Goal: Transaction & Acquisition: Purchase product/service

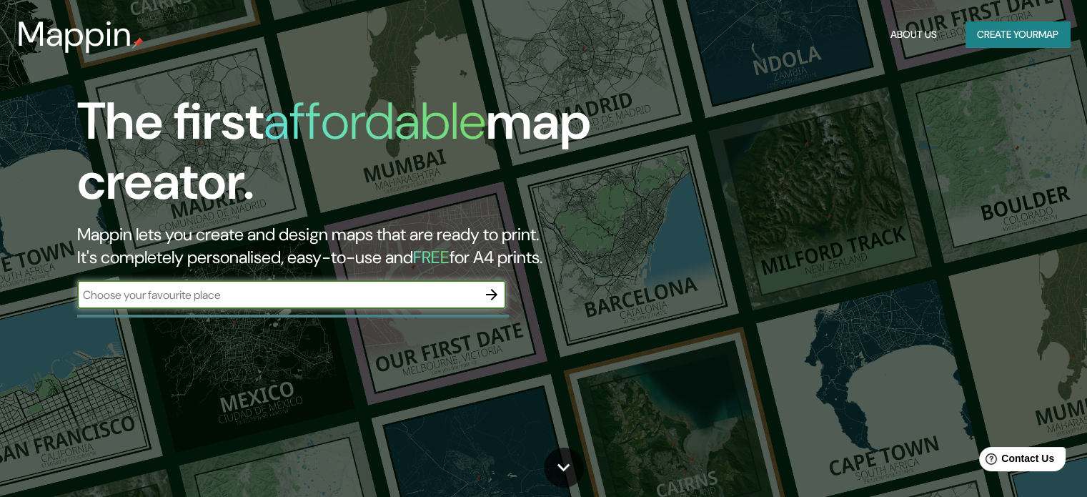
click at [338, 287] on input "text" at bounding box center [277, 295] width 400 height 16
type input "KJ"
click at [491, 292] on icon "button" at bounding box center [491, 294] width 17 height 17
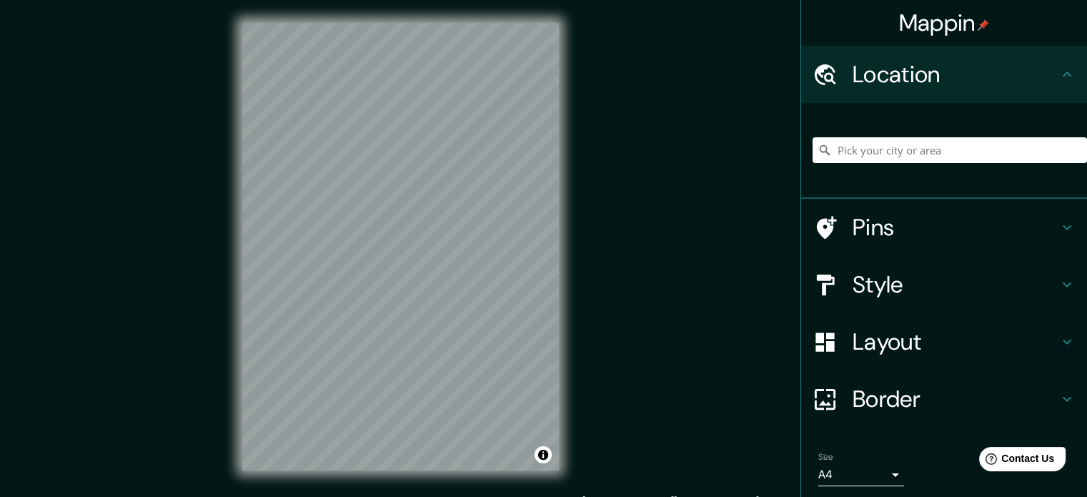
click at [886, 168] on div at bounding box center [949, 149] width 274 height 71
click at [890, 151] on input "Pick your city or area" at bounding box center [949, 150] width 274 height 26
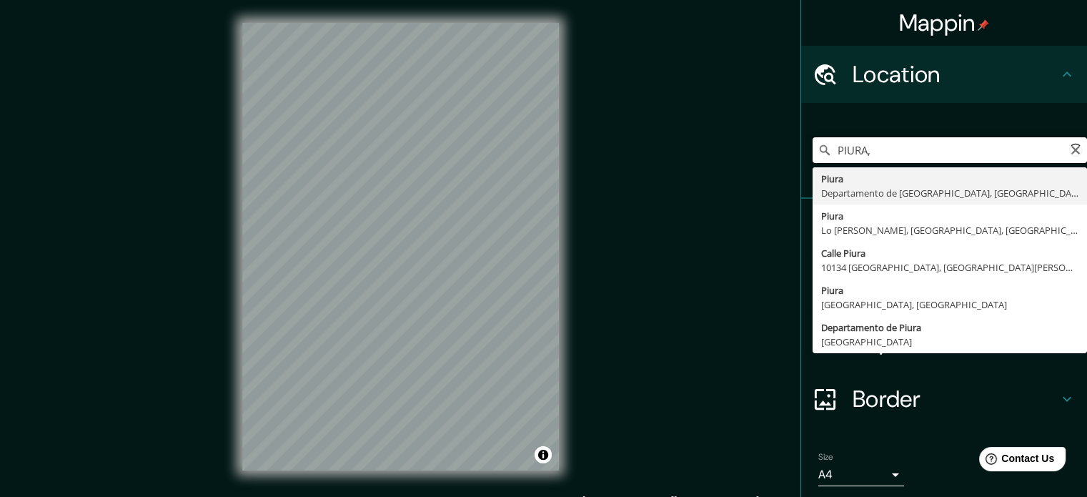
scroll to position [49, 0]
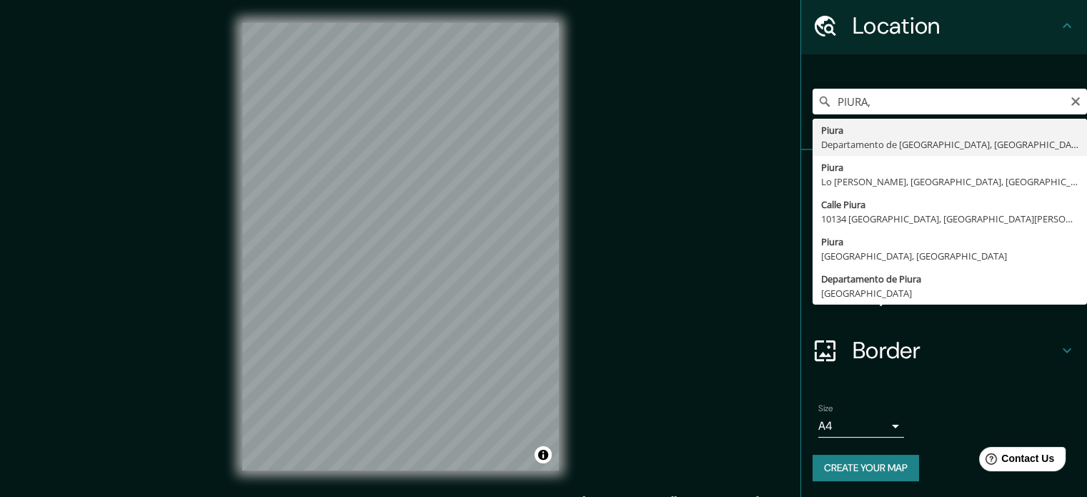
type input "Piura, [GEOGRAPHIC_DATA], [GEOGRAPHIC_DATA]"
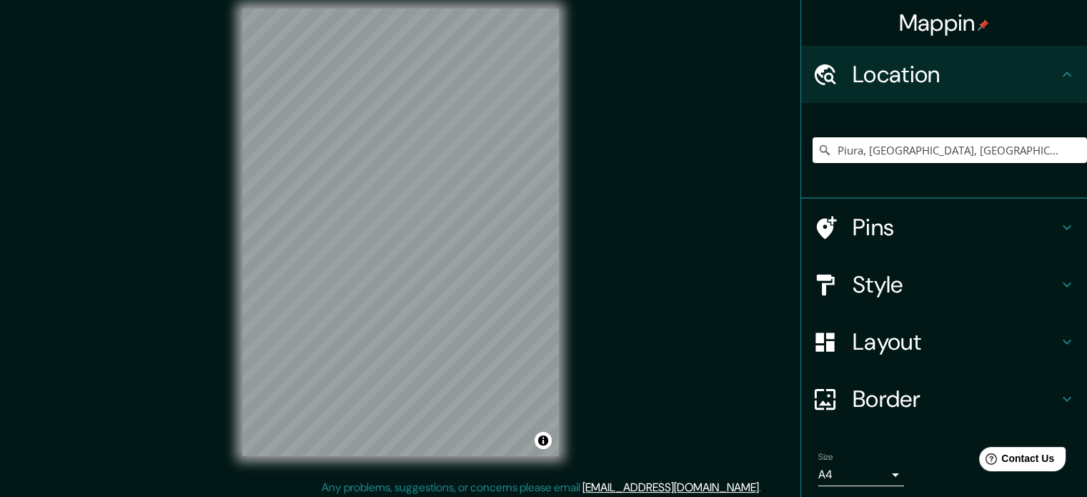
scroll to position [19, 0]
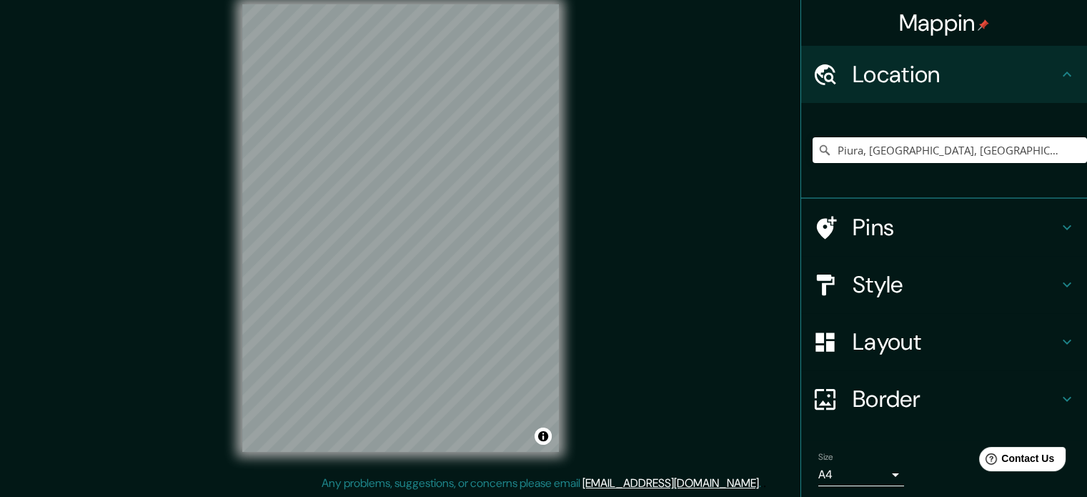
click at [1058, 333] on icon at bounding box center [1066, 341] width 17 height 17
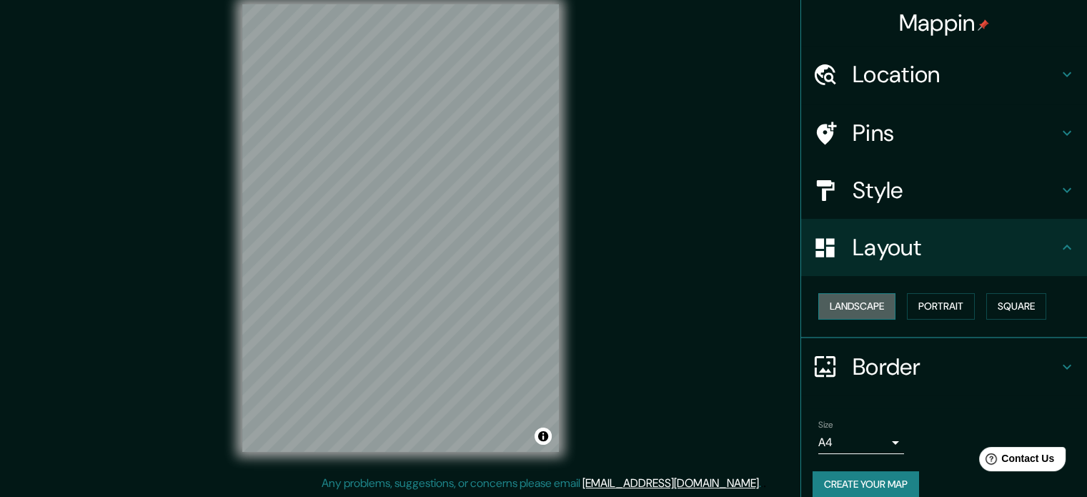
click at [861, 302] on button "Landscape" at bounding box center [856, 306] width 77 height 26
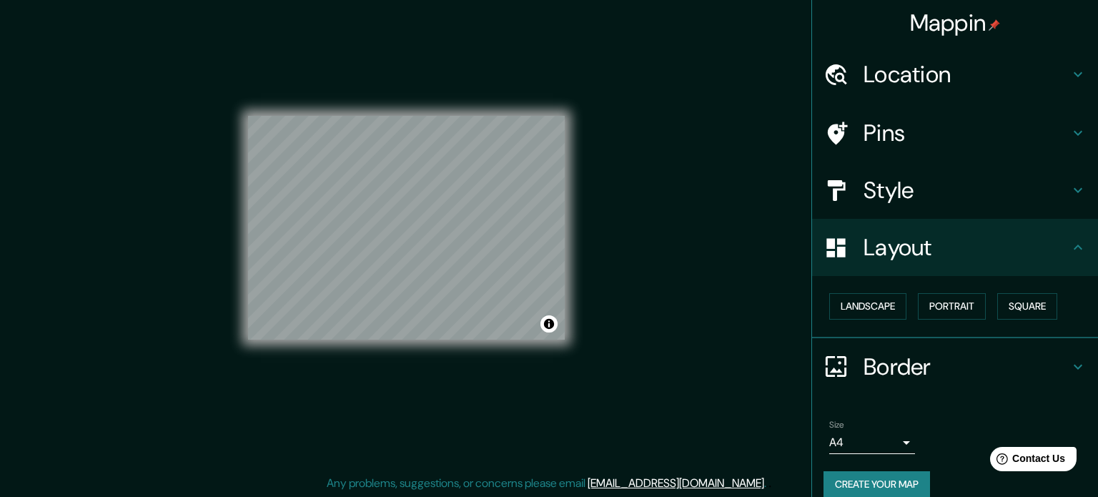
click at [890, 432] on body "Mappin Location [GEOGRAPHIC_DATA], [GEOGRAPHIC_DATA], [GEOGRAPHIC_DATA] Pins St…" at bounding box center [549, 229] width 1098 height 497
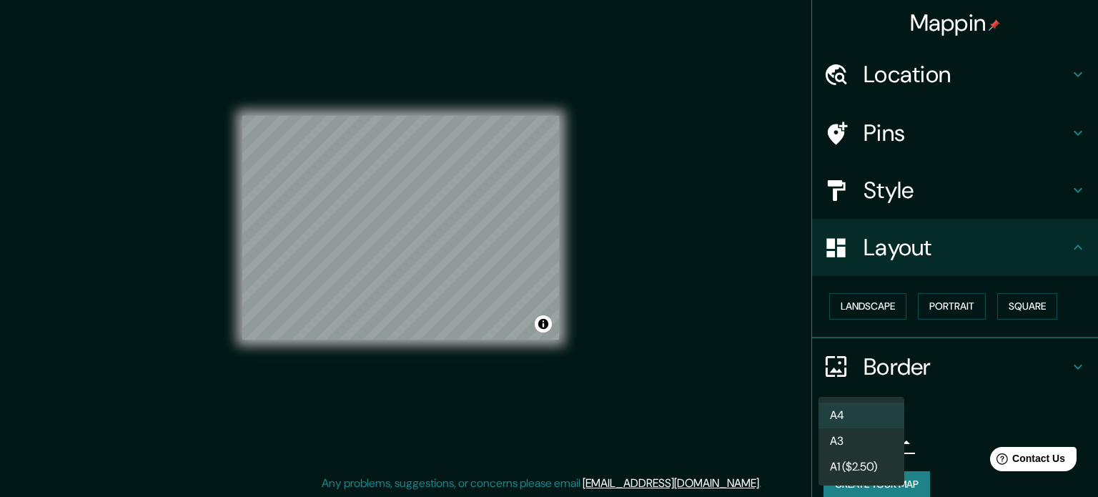
click at [873, 437] on li "A3" at bounding box center [861, 441] width 86 height 26
type input "a4"
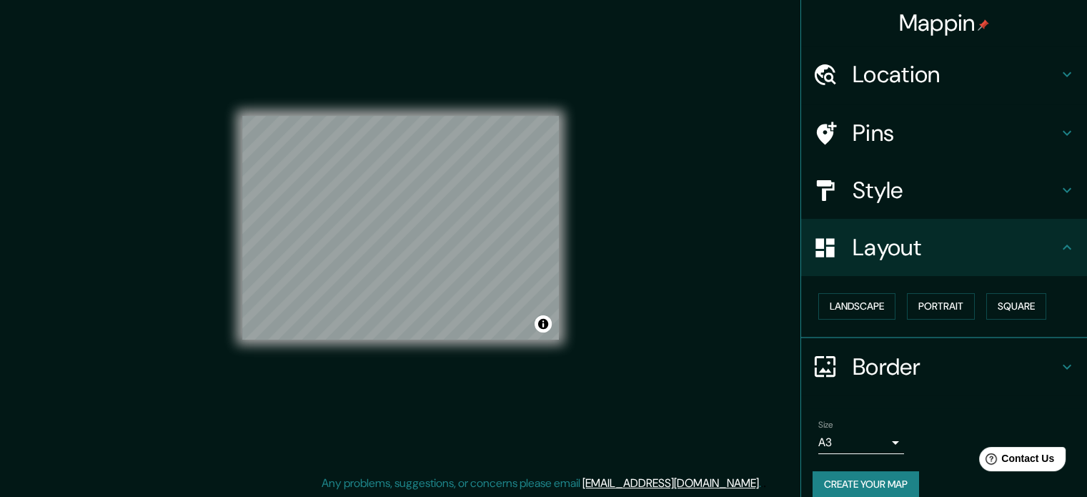
click at [578, 243] on div "© Mapbox © OpenStreetMap Improve this map" at bounding box center [400, 227] width 362 height 493
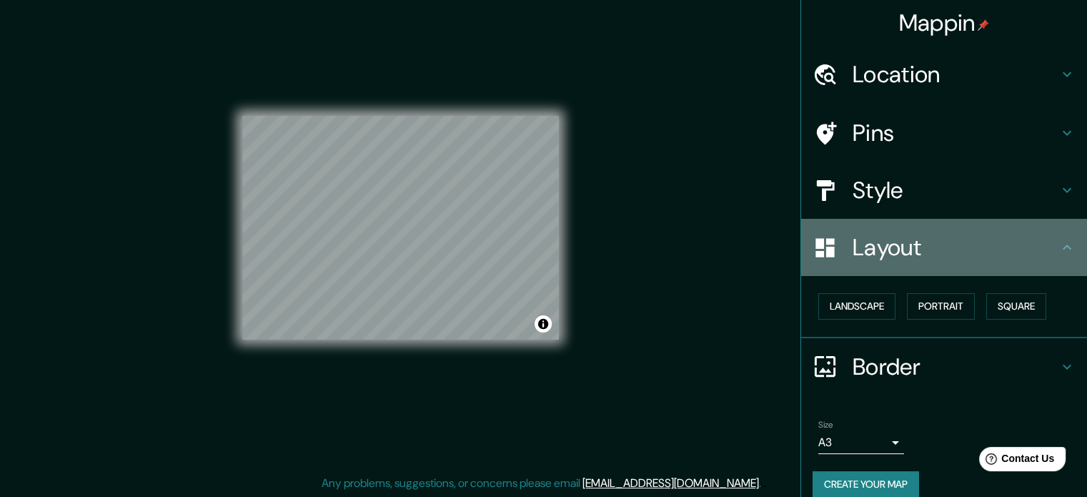
click at [1034, 251] on h4 "Layout" at bounding box center [956, 247] width 206 height 29
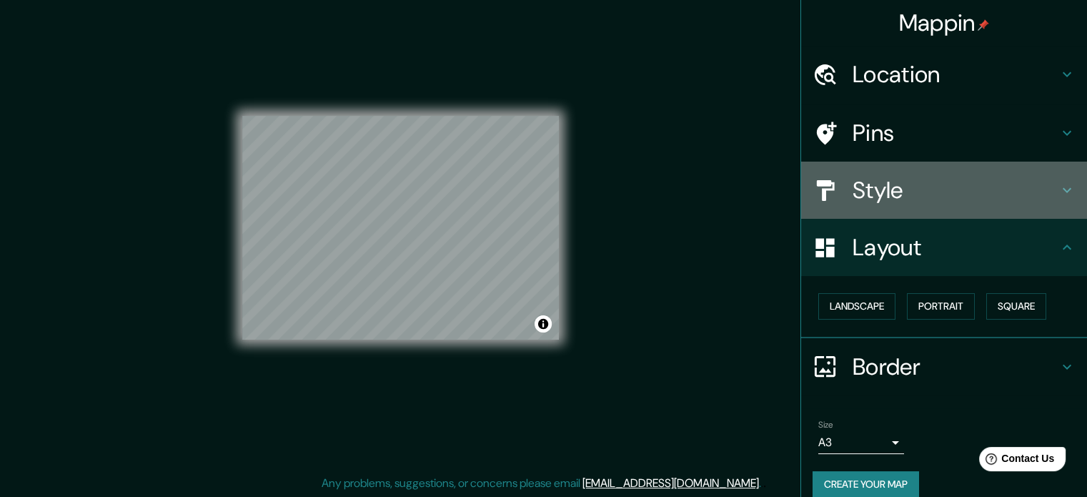
click at [1058, 197] on icon at bounding box center [1066, 190] width 17 height 17
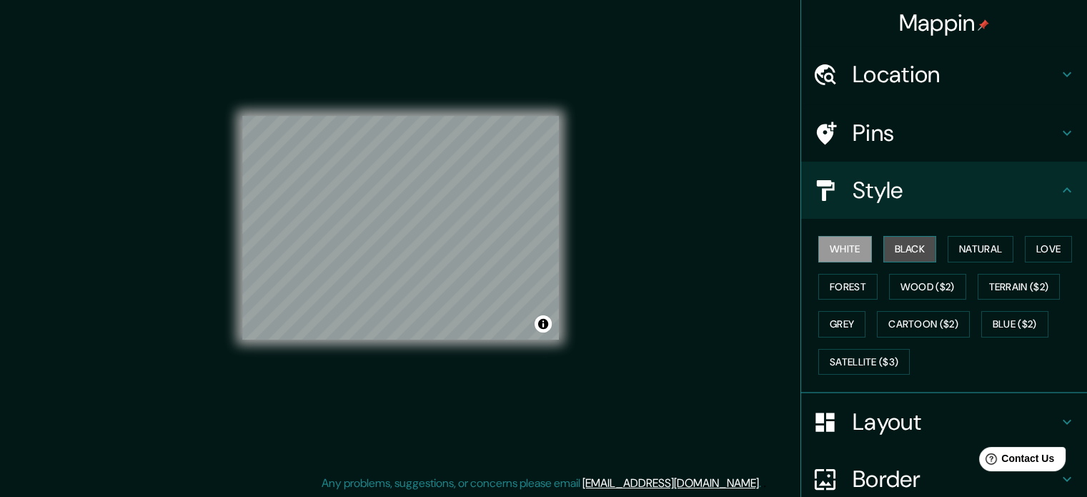
click at [903, 247] on button "Black" at bounding box center [910, 249] width 54 height 26
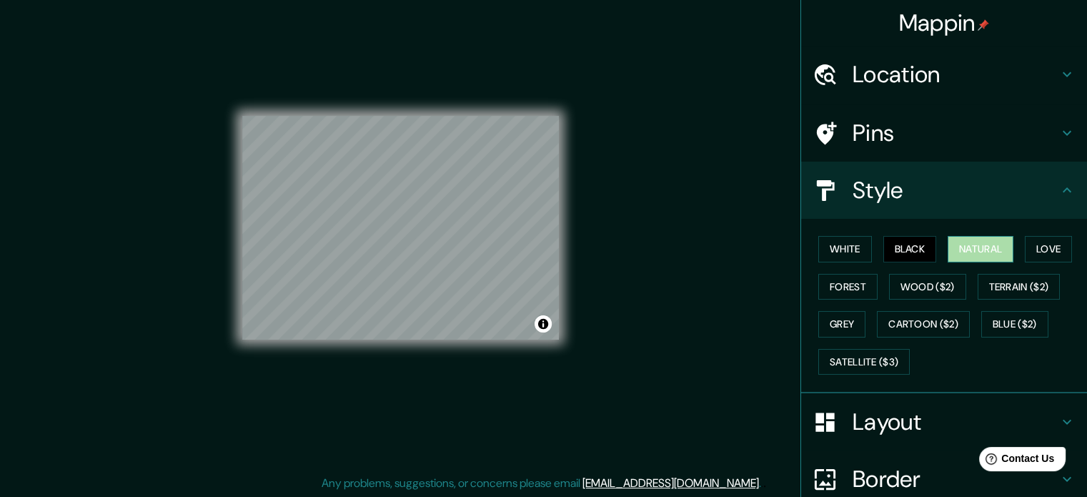
click at [949, 251] on button "Natural" at bounding box center [981, 249] width 66 height 26
click at [1026, 252] on button "Love" at bounding box center [1048, 249] width 47 height 26
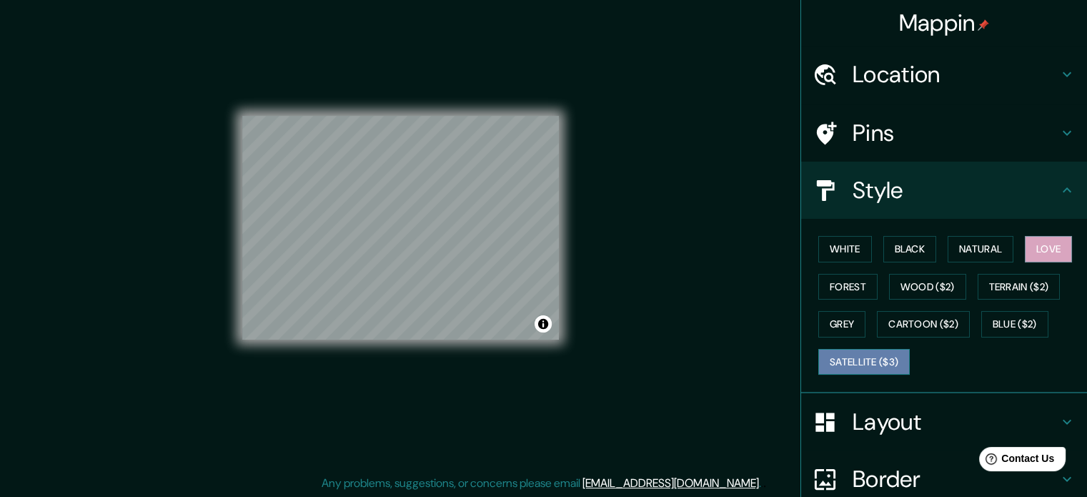
click at [834, 354] on button "Satellite ($3)" at bounding box center [863, 362] width 91 height 26
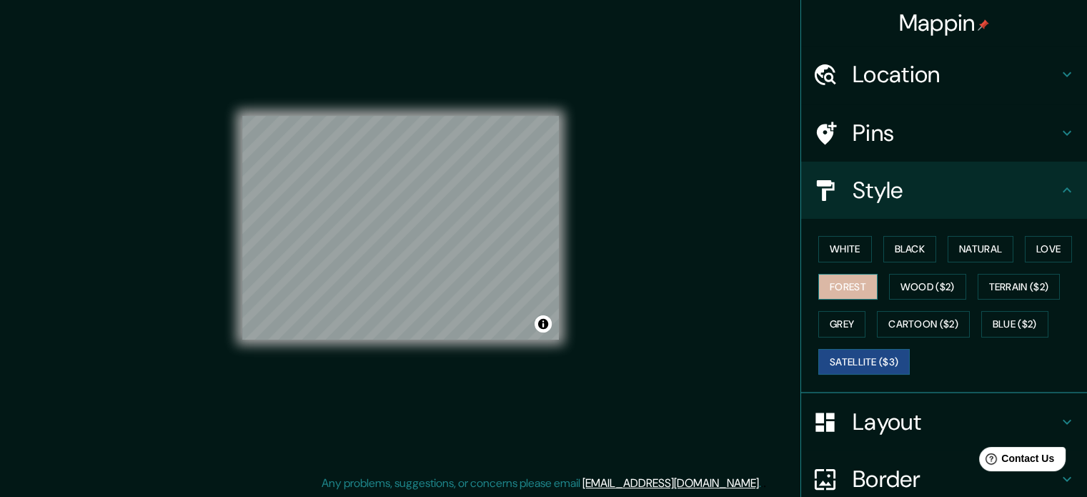
click at [848, 292] on button "Forest" at bounding box center [847, 287] width 59 height 26
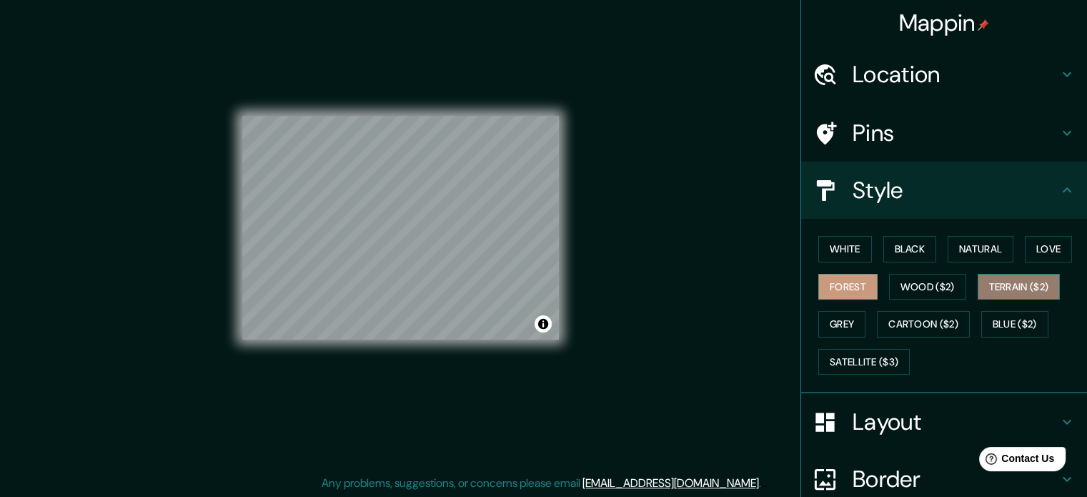
click at [991, 277] on button "Terrain ($2)" at bounding box center [1019, 287] width 83 height 26
click at [1035, 255] on button "Love" at bounding box center [1048, 249] width 47 height 26
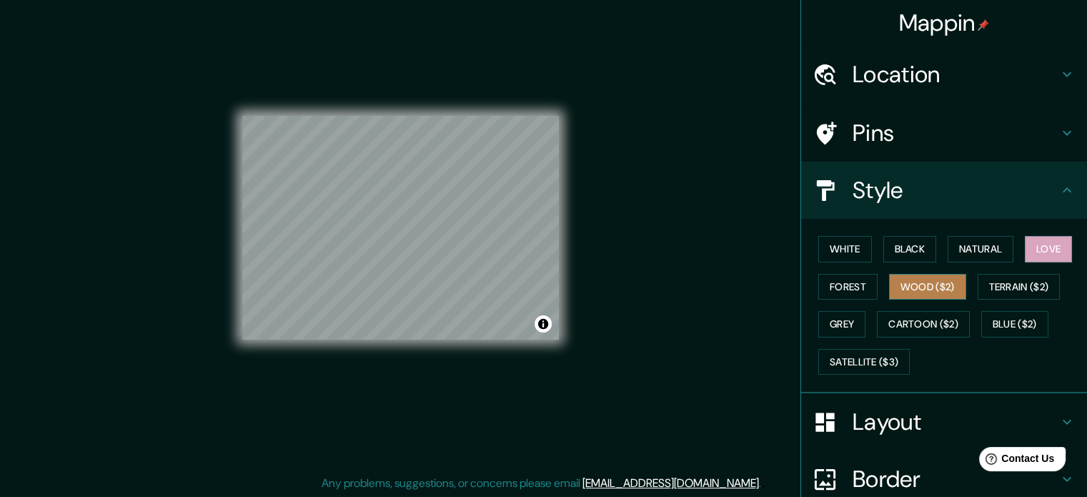
click at [895, 288] on button "Wood ($2)" at bounding box center [927, 287] width 77 height 26
click at [895, 252] on button "Black" at bounding box center [910, 249] width 54 height 26
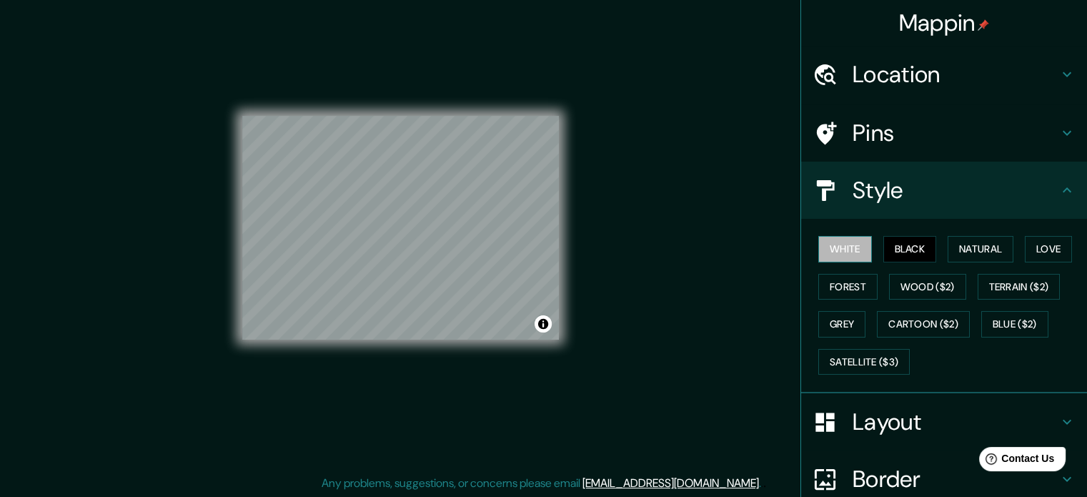
click at [845, 253] on button "White" at bounding box center [845, 249] width 54 height 26
click at [823, 329] on button "Grey" at bounding box center [841, 324] width 47 height 26
click at [840, 254] on button "White" at bounding box center [845, 249] width 54 height 26
click at [826, 314] on button "Grey" at bounding box center [841, 324] width 47 height 26
click at [834, 240] on button "White" at bounding box center [845, 249] width 54 height 26
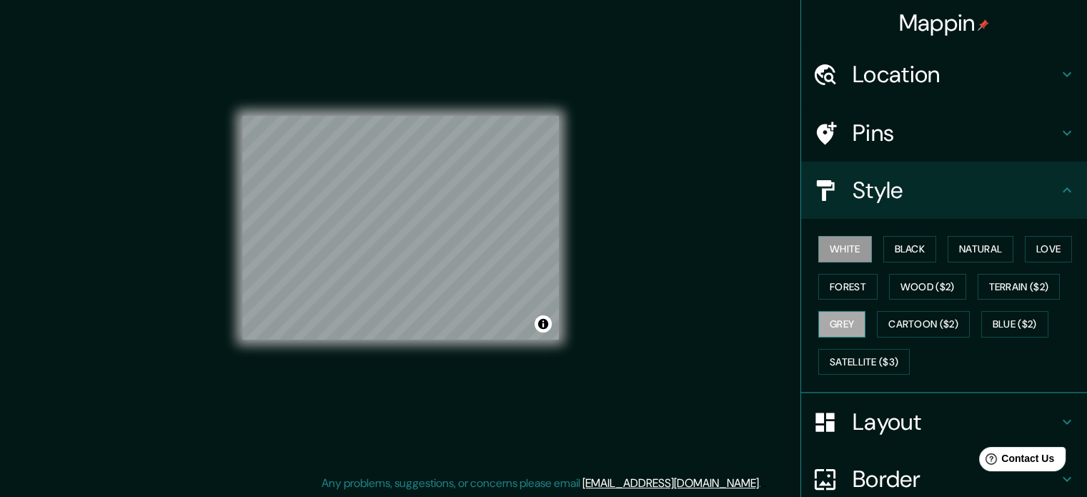
click at [843, 332] on button "Grey" at bounding box center [841, 324] width 47 height 26
click at [992, 278] on button "Terrain ($2)" at bounding box center [1019, 287] width 83 height 26
click at [843, 321] on button "Grey" at bounding box center [841, 324] width 47 height 26
click at [835, 254] on button "White" at bounding box center [845, 249] width 54 height 26
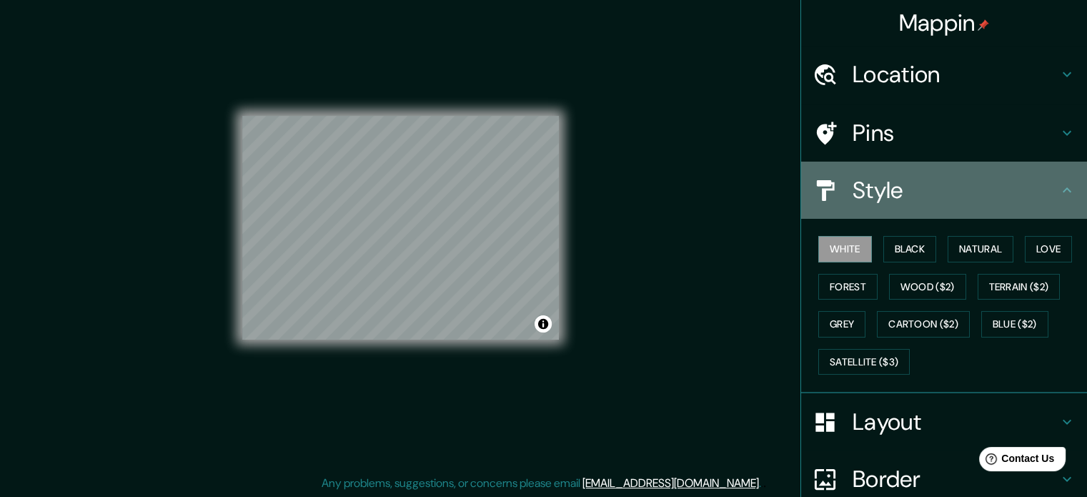
click at [1040, 183] on h4 "Style" at bounding box center [956, 190] width 206 height 29
click at [956, 185] on h4 "Style" at bounding box center [956, 190] width 206 height 29
click at [1058, 182] on icon at bounding box center [1066, 190] width 17 height 17
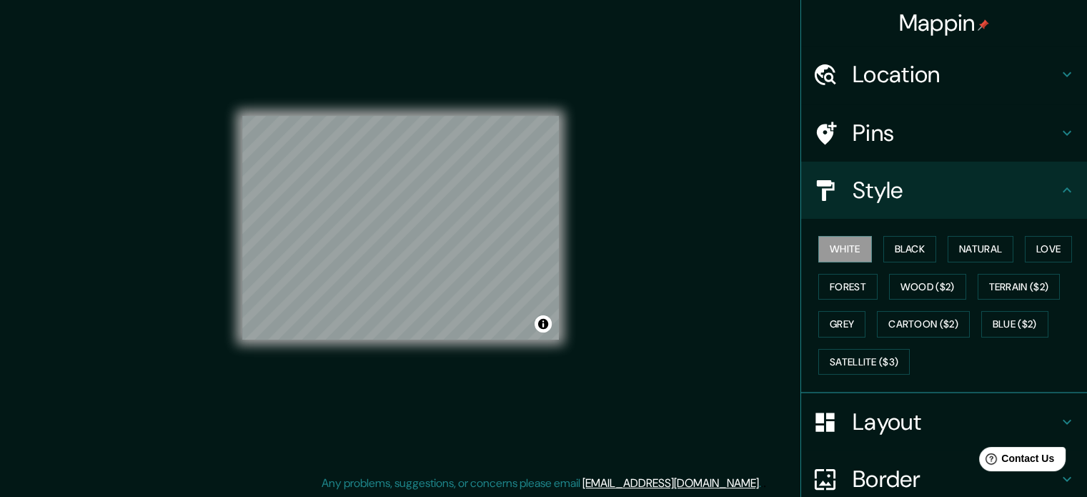
click at [1009, 199] on h4 "Style" at bounding box center [956, 190] width 206 height 29
click at [1043, 134] on h4 "Pins" at bounding box center [956, 133] width 206 height 29
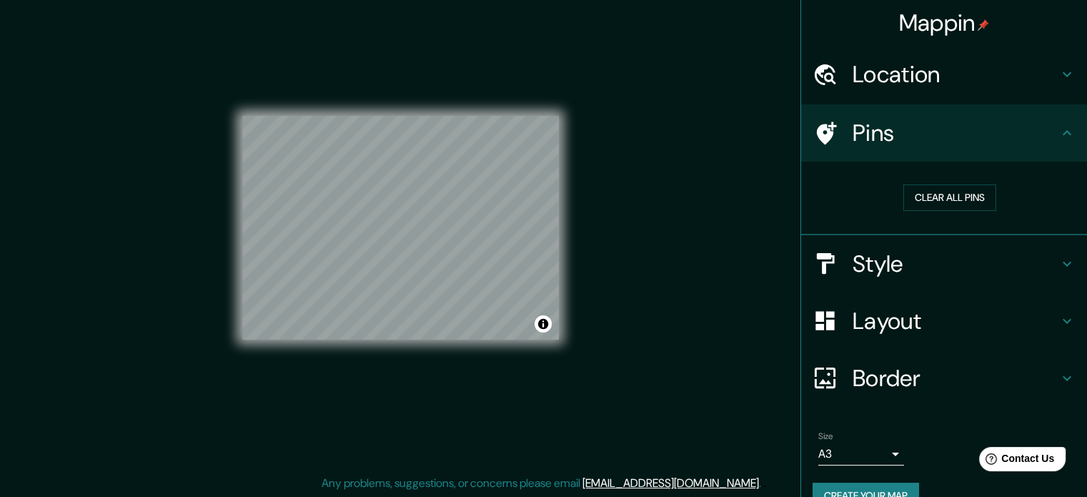
click at [1043, 134] on h4 "Pins" at bounding box center [956, 133] width 206 height 29
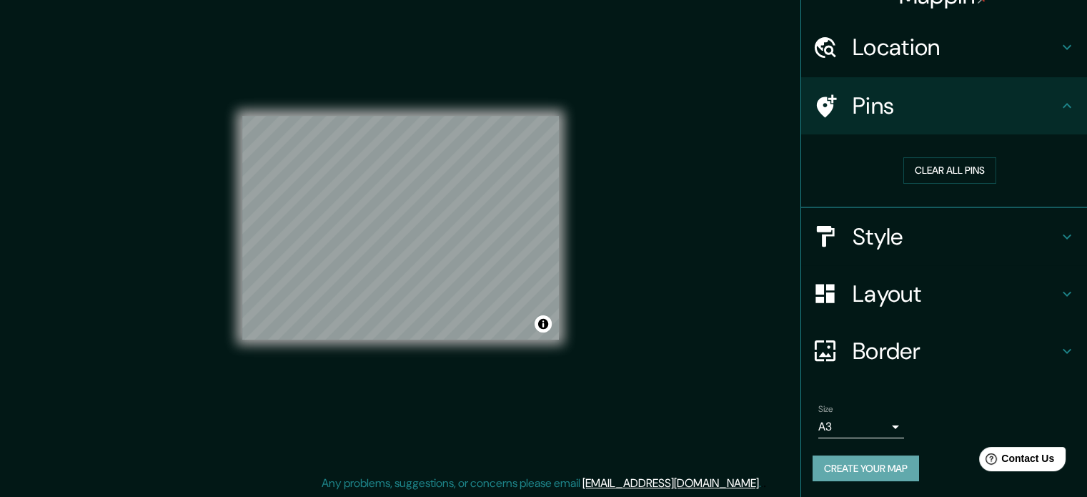
click at [869, 464] on button "Create your map" at bounding box center [865, 468] width 106 height 26
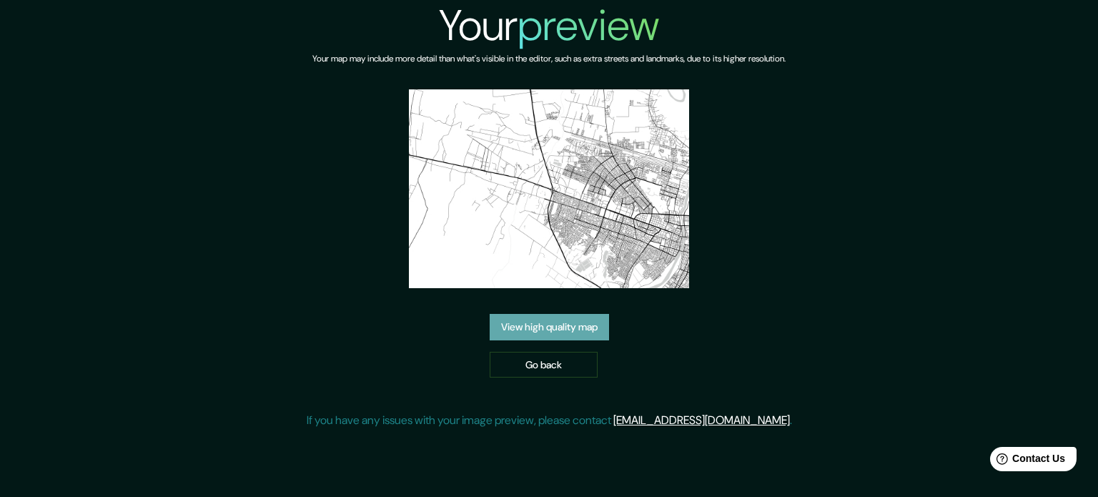
click at [569, 334] on link "View high quality map" at bounding box center [548, 327] width 119 height 26
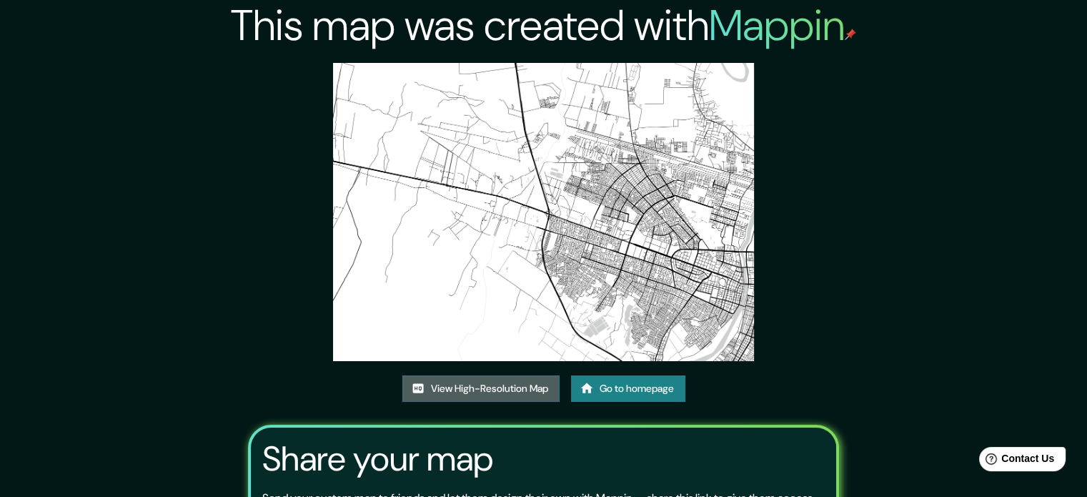
click at [535, 392] on link "View High-Resolution Map" at bounding box center [480, 388] width 157 height 26
